Goal: Task Accomplishment & Management: Manage account settings

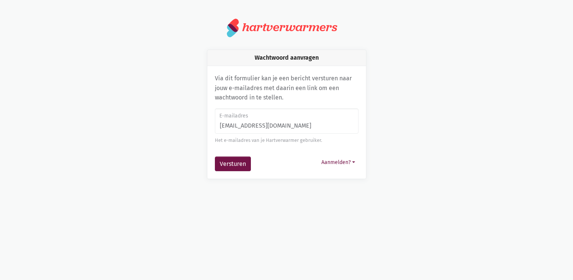
click at [305, 124] on input "[EMAIL_ADDRESS][DOMAIN_NAME]" at bounding box center [287, 120] width 144 height 25
click at [221, 165] on button "Versturen" at bounding box center [233, 163] width 36 height 15
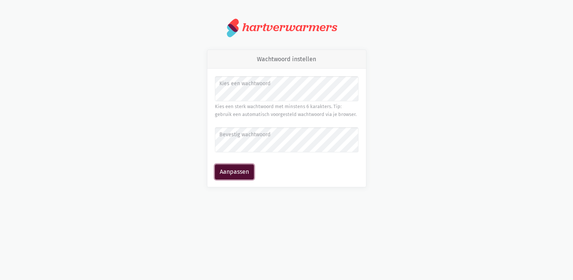
click at [241, 169] on button "Aanpassen" at bounding box center [234, 171] width 39 height 15
